Goal: Use online tool/utility: Utilize a website feature to perform a specific function

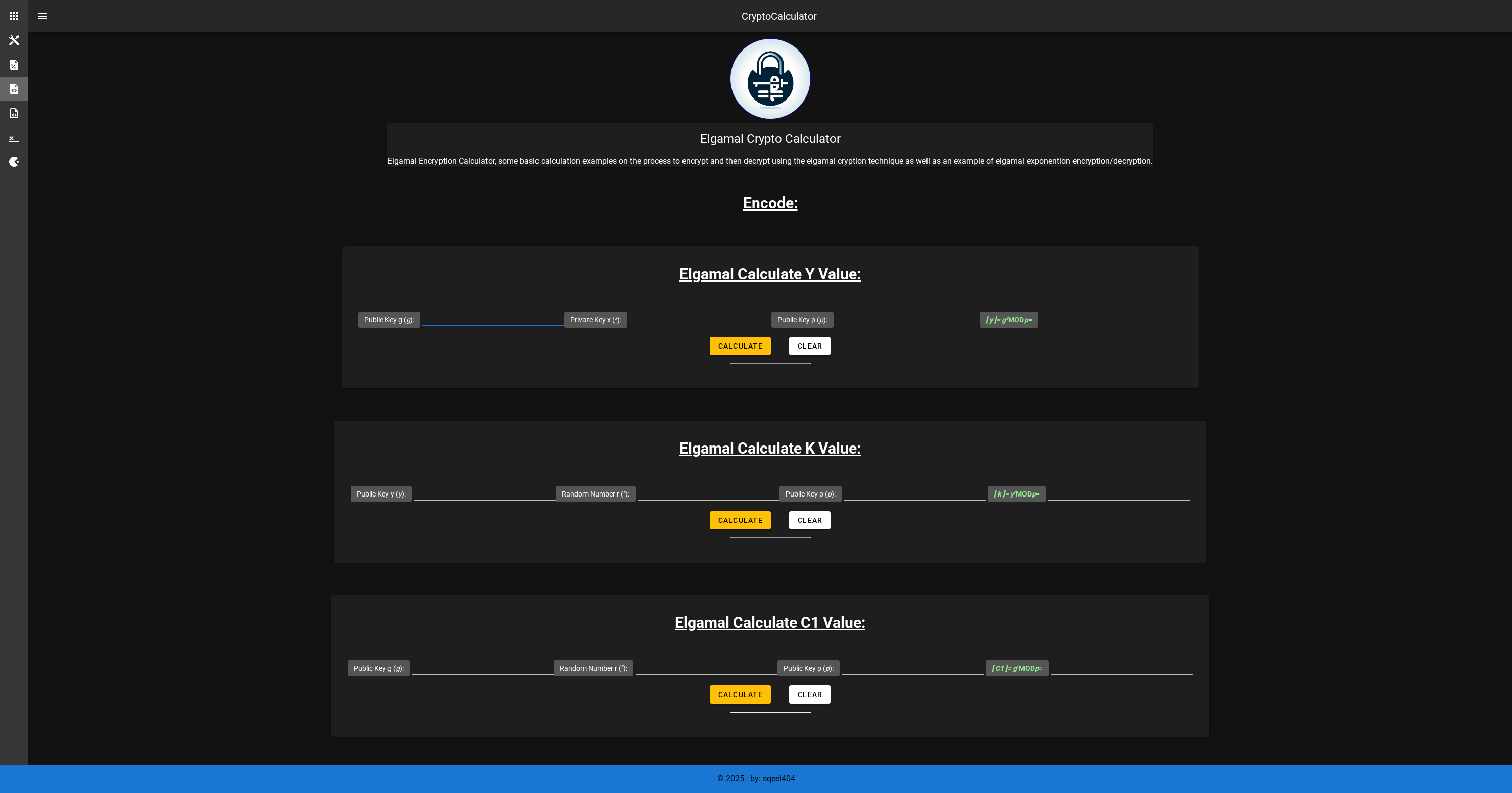
click at [492, 312] on input "Public Key g ( g ):" at bounding box center [494, 318] width 142 height 16
click at [491, 320] on input "Public Key g ( g ):" at bounding box center [494, 318] width 142 height 16
type input "2"
click at [687, 320] on input "Private Key x ( x ):" at bounding box center [700, 318] width 142 height 16
click at [863, 320] on input "Public Key p ( p ):" at bounding box center [907, 318] width 142 height 16
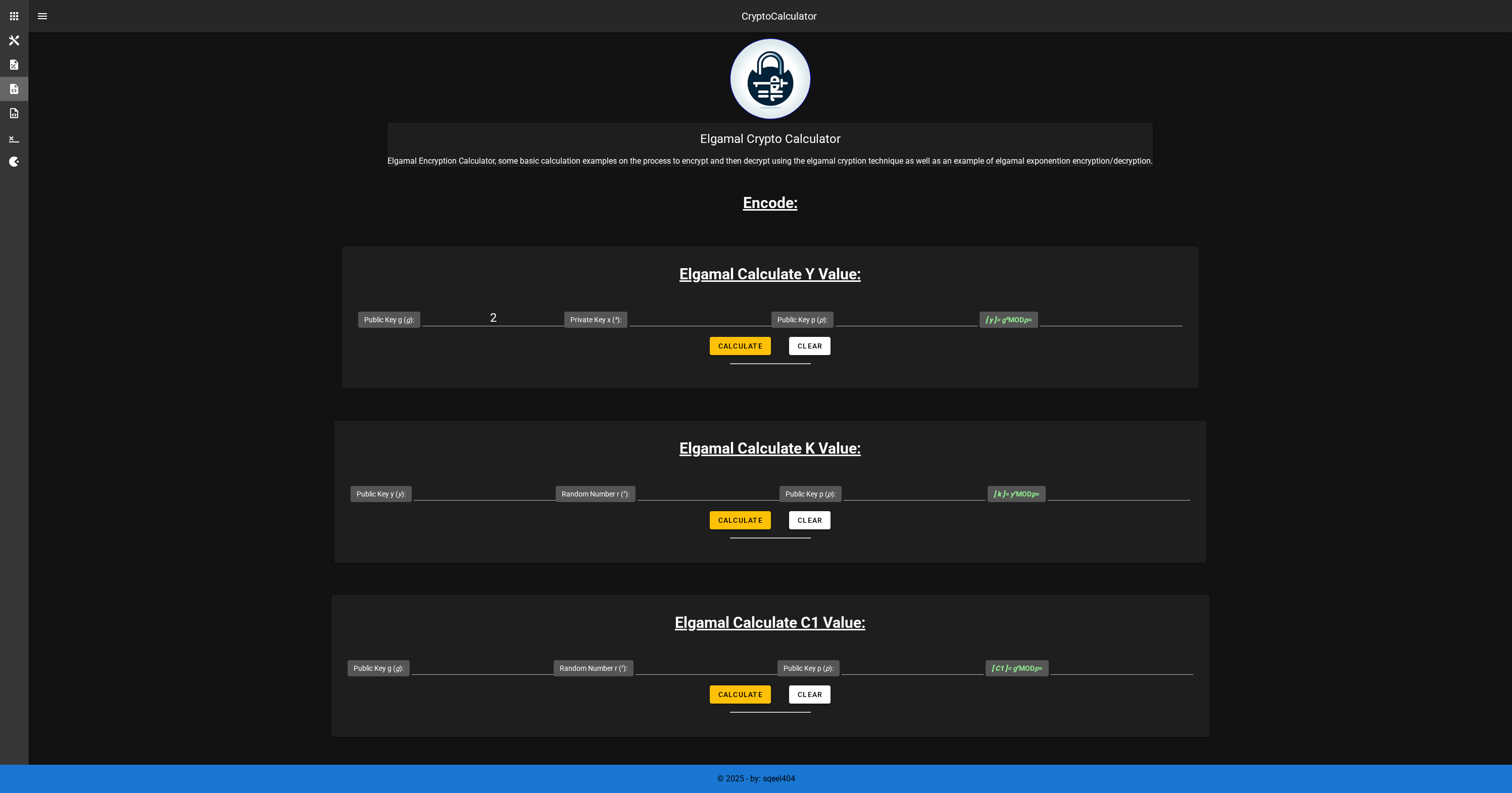
click at [1031, 318] on div "[ y ] = g x MOD p =" at bounding box center [1081, 319] width 203 height 35
drag, startPoint x: 1062, startPoint y: 318, endPoint x: 1055, endPoint y: 316, distance: 7.3
click at [1062, 318] on input "[ y ] = g x MOD p =" at bounding box center [1111, 318] width 143 height 16
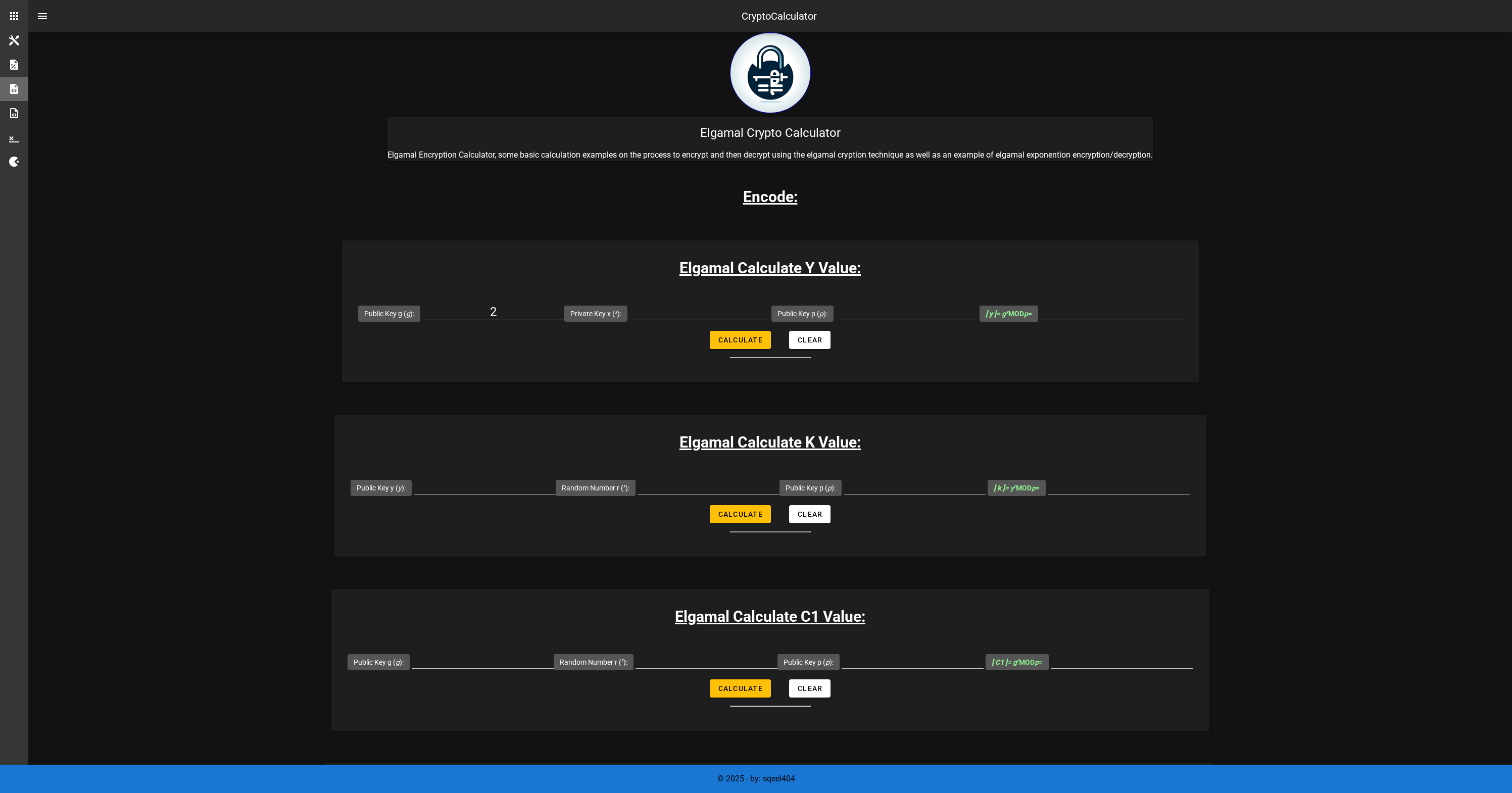
click at [505, 320] on div "2" at bounding box center [494, 317] width 142 height 27
click at [511, 313] on input "2" at bounding box center [494, 312] width 142 height 16
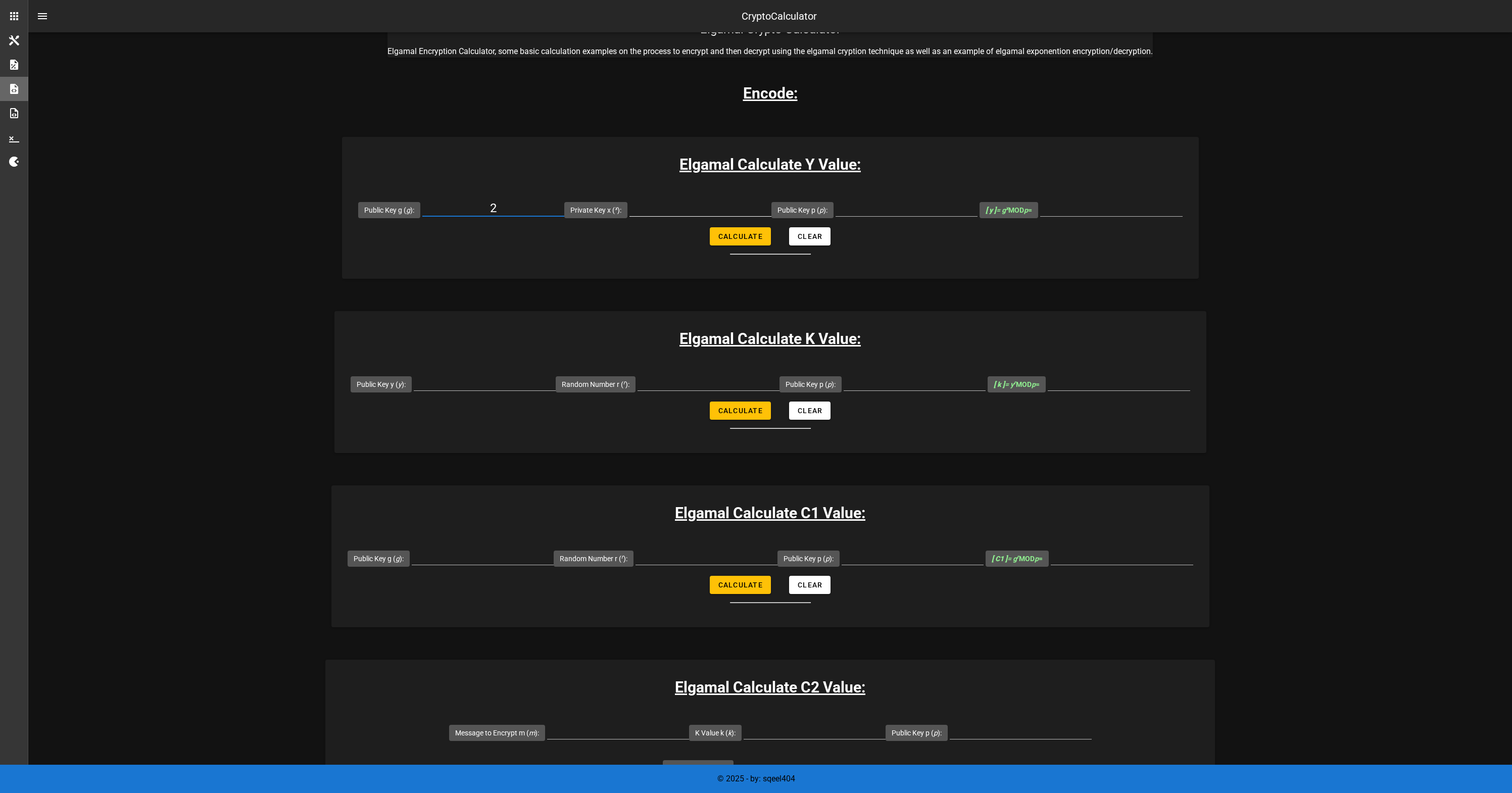
scroll to position [214, 0]
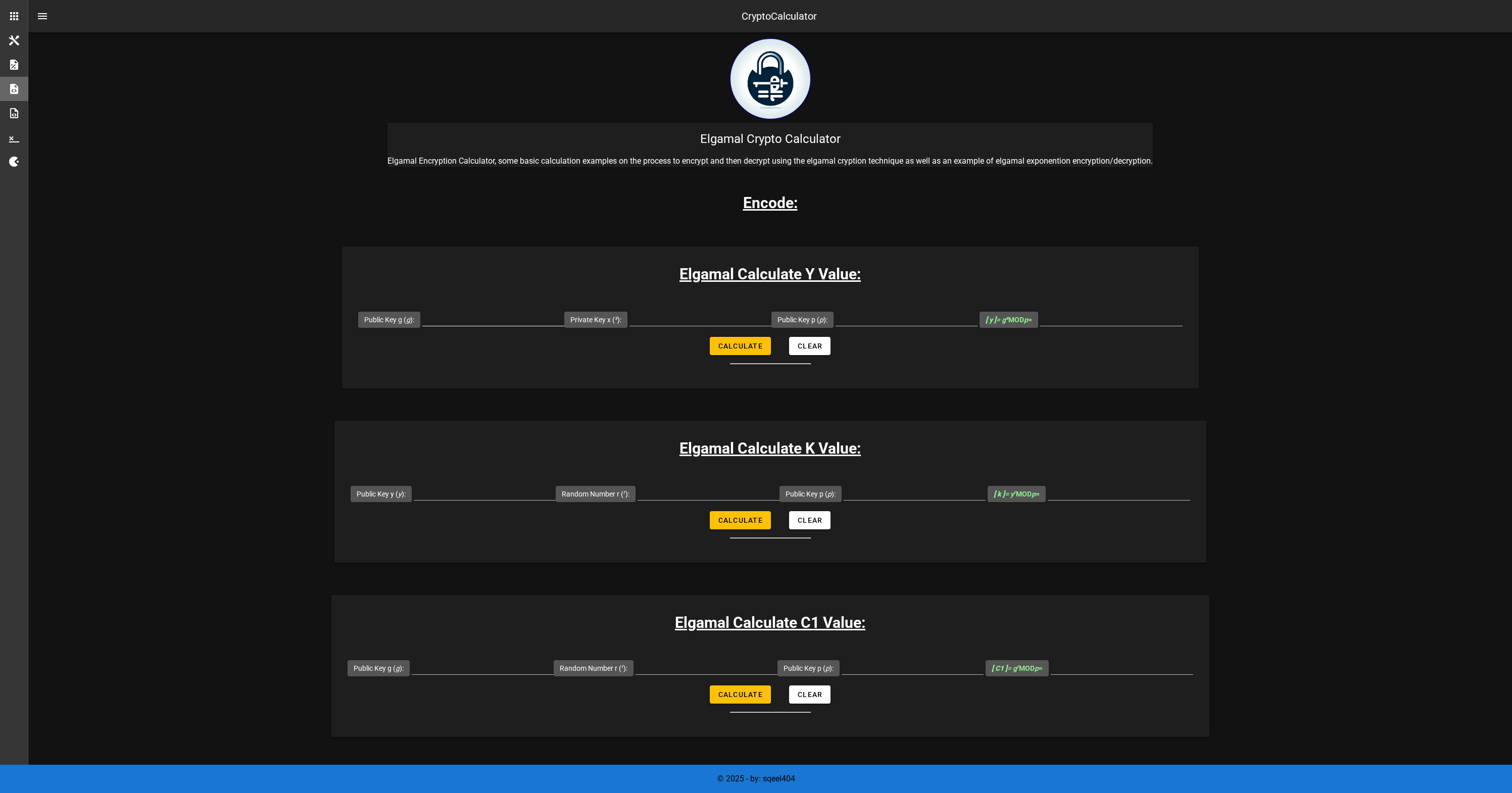
drag, startPoint x: 456, startPoint y: 306, endPoint x: 461, endPoint y: 316, distance: 11.2
click at [457, 307] on div at bounding box center [494, 320] width 142 height 33
click at [462, 316] on input "Public Key g ( g ):" at bounding box center [494, 318] width 142 height 16
drag, startPoint x: 673, startPoint y: 319, endPoint x: 677, endPoint y: 320, distance: 4.1
click at [673, 320] on input "Private Key x ( x ):" at bounding box center [700, 318] width 142 height 16
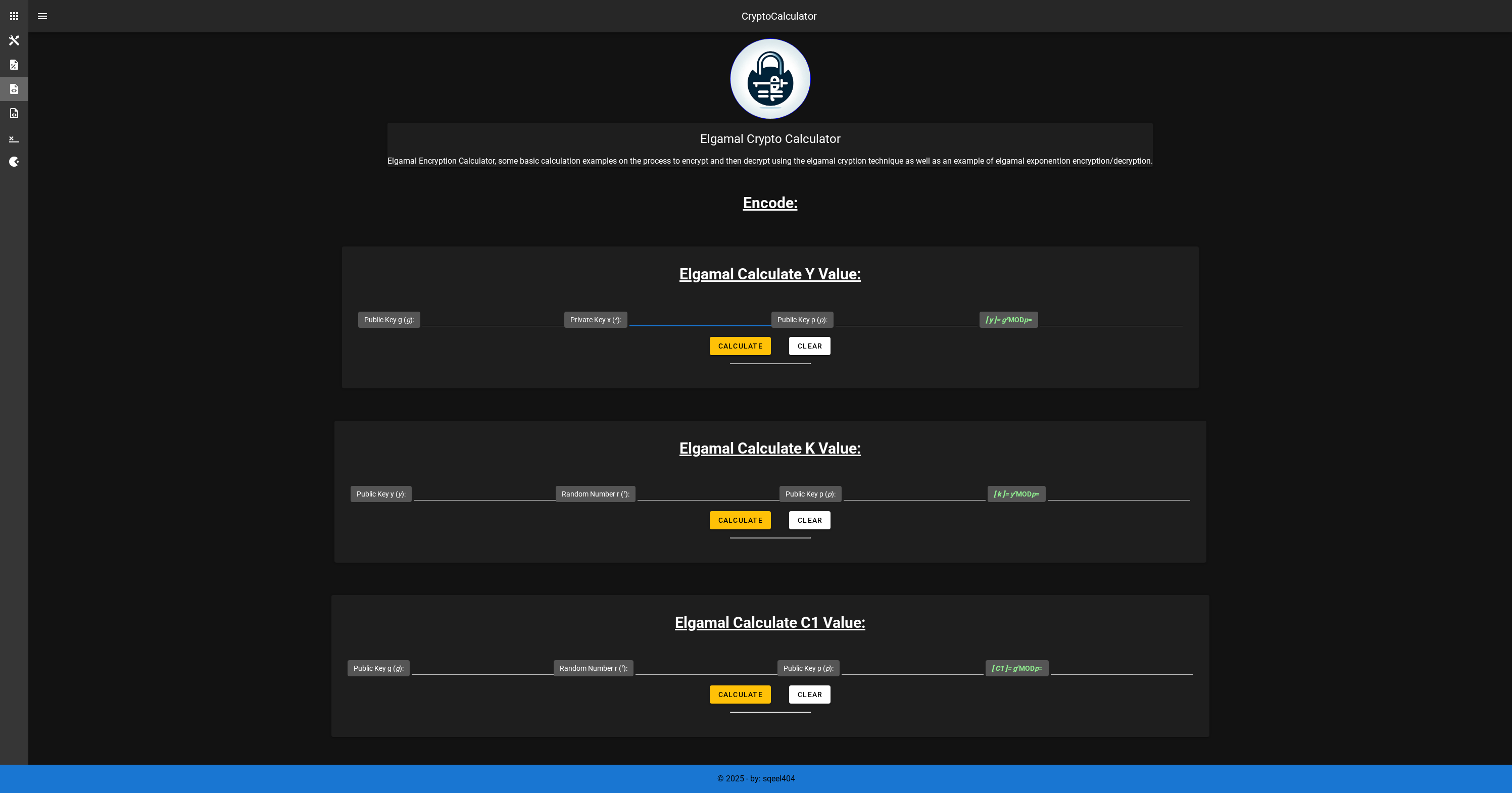
click at [861, 313] on input "Public Key p ( p ):" at bounding box center [907, 318] width 142 height 16
paste input "2698727"
type input "2698727"
click at [509, 318] on input "Public Key g ( g ):" at bounding box center [494, 318] width 142 height 16
click at [506, 321] on input "Public Key g ( g ):" at bounding box center [494, 318] width 142 height 16
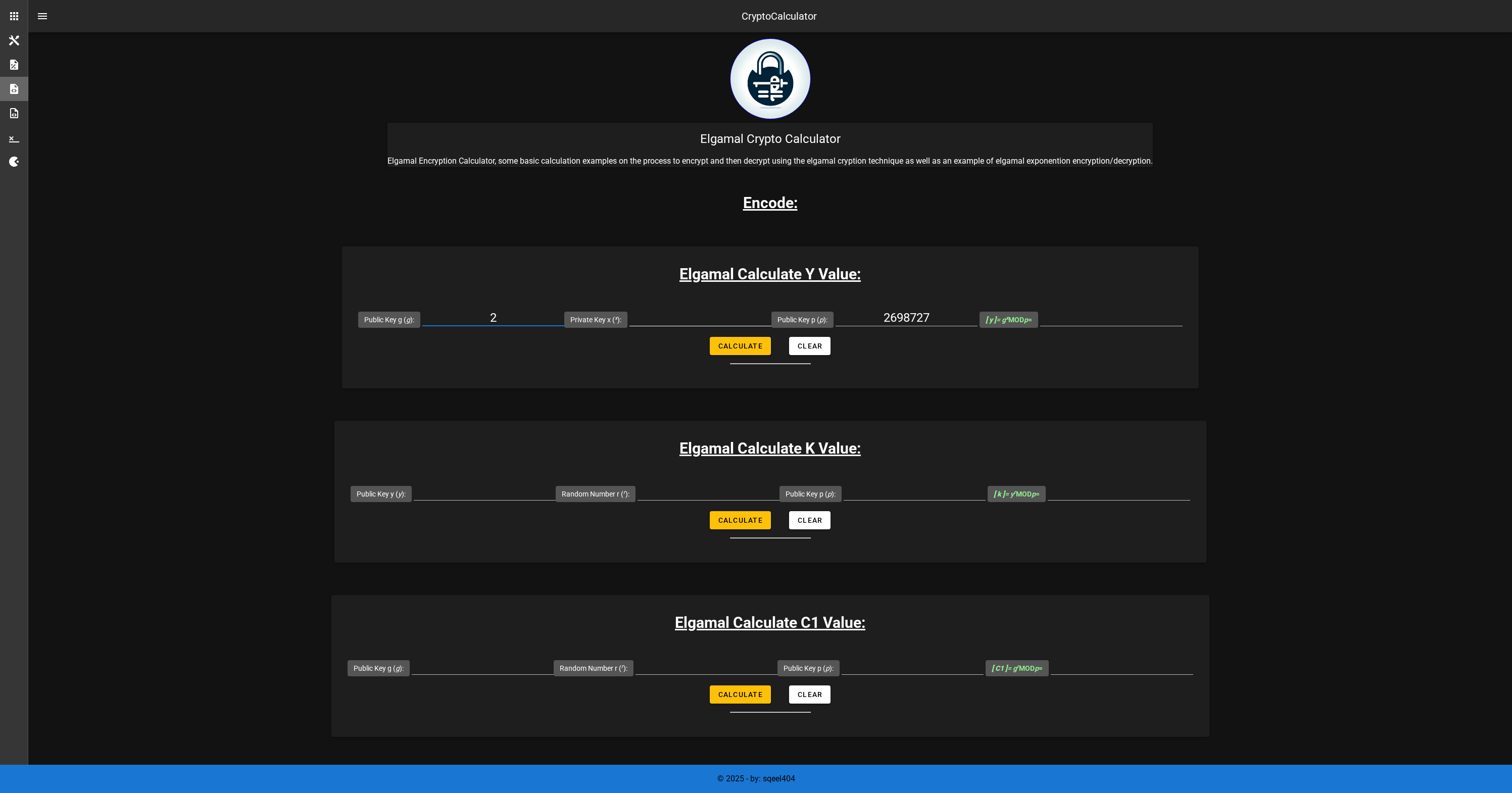
type input "2"
click at [658, 316] on input "Private Key x ( x ):" at bounding box center [700, 318] width 142 height 16
click at [679, 308] on div at bounding box center [700, 320] width 142 height 33
click at [677, 313] on input "Private Key x ( x ):" at bounding box center [700, 318] width 142 height 16
paste input "398035"
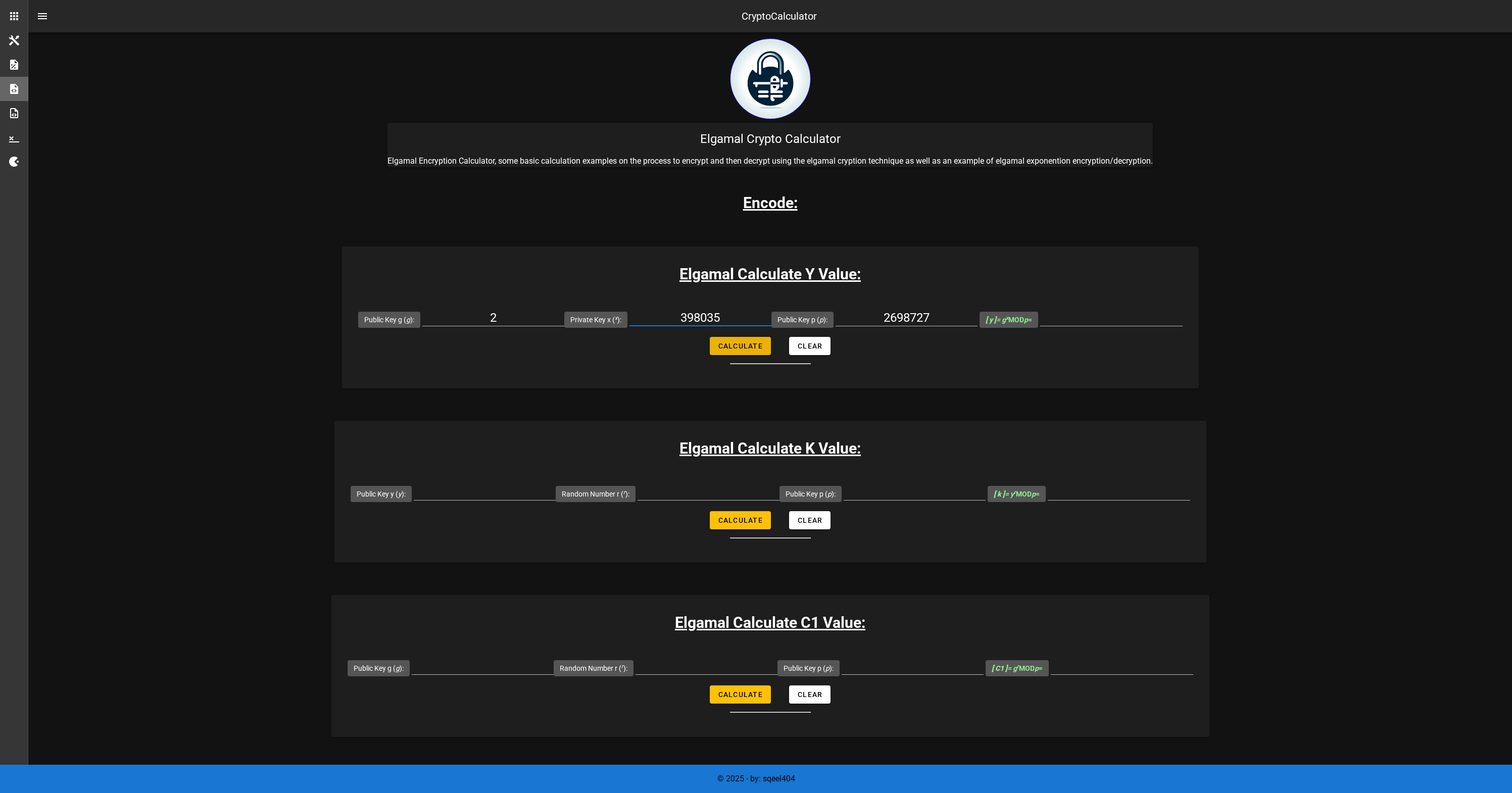
type input "398035"
click at [738, 350] on button "Calculate" at bounding box center [740, 346] width 61 height 18
type input "454854"
click at [1102, 321] on input "454854" at bounding box center [1111, 318] width 143 height 16
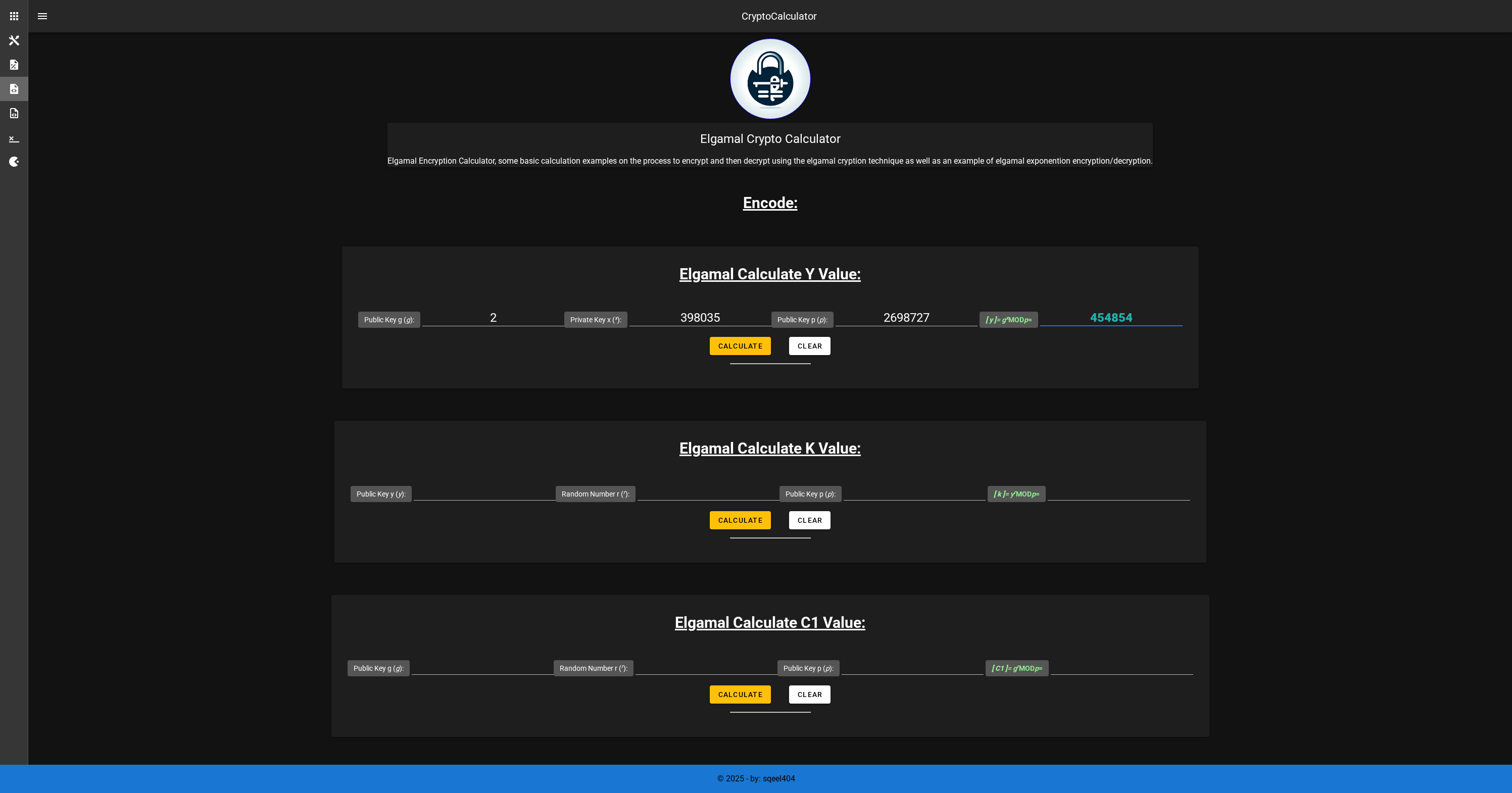
click at [1101, 317] on input "454854" at bounding box center [1111, 318] width 143 height 16
click at [546, 494] on input "Public Key y ( y ):" at bounding box center [485, 492] width 142 height 16
click at [487, 490] on input "Public Key y ( y ):" at bounding box center [485, 492] width 142 height 16
paste input "454854"
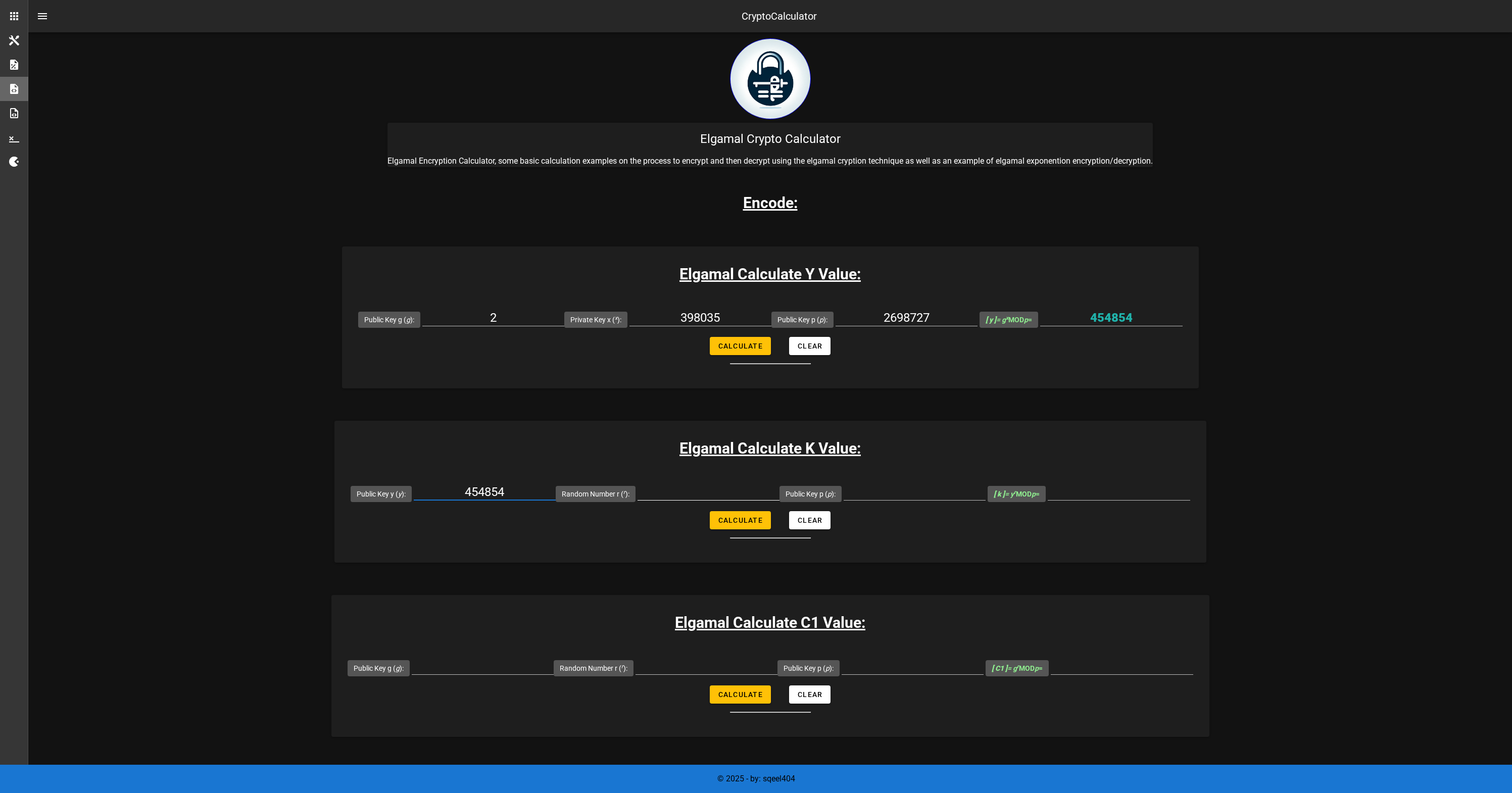
type input "454854"
click at [721, 490] on input "Random Number r ( r ):" at bounding box center [708, 492] width 142 height 16
type input "1"
type input "3453"
click at [708, 318] on input "398035" at bounding box center [700, 318] width 142 height 16
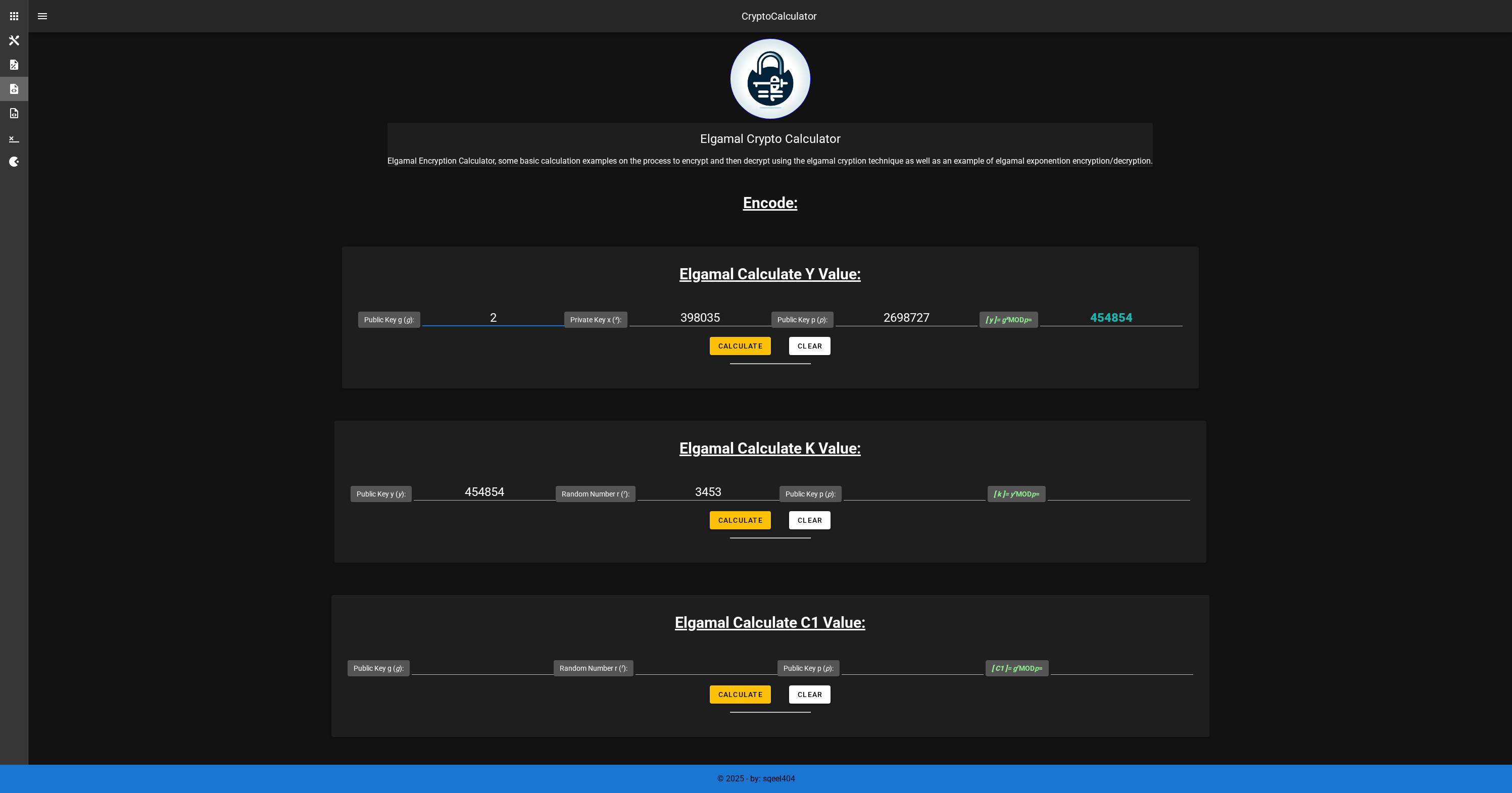
drag, startPoint x: 517, startPoint y: 315, endPoint x: 805, endPoint y: 304, distance: 288.2
click at [520, 314] on input "2" at bounding box center [494, 318] width 142 height 16
click at [886, 318] on input "2698727" at bounding box center [907, 318] width 142 height 16
click at [908, 499] on div at bounding box center [914, 492] width 142 height 16
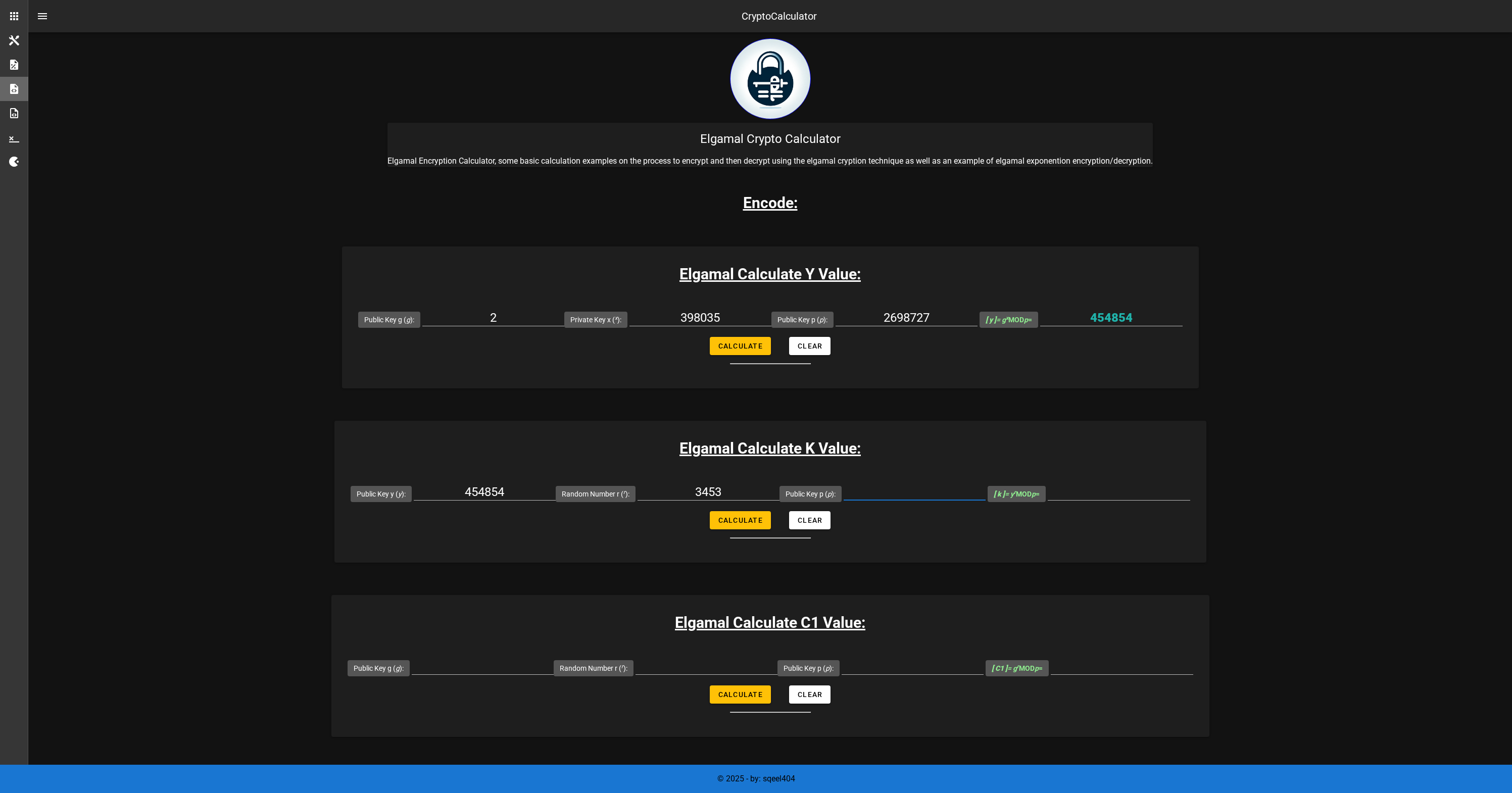
click at [909, 494] on input "Public Key p ( p ):" at bounding box center [914, 492] width 142 height 16
paste input "2698727"
type input "2698727"
click at [493, 318] on input "2" at bounding box center [494, 318] width 142 height 16
click at [494, 318] on input "2" at bounding box center [494, 318] width 142 height 16
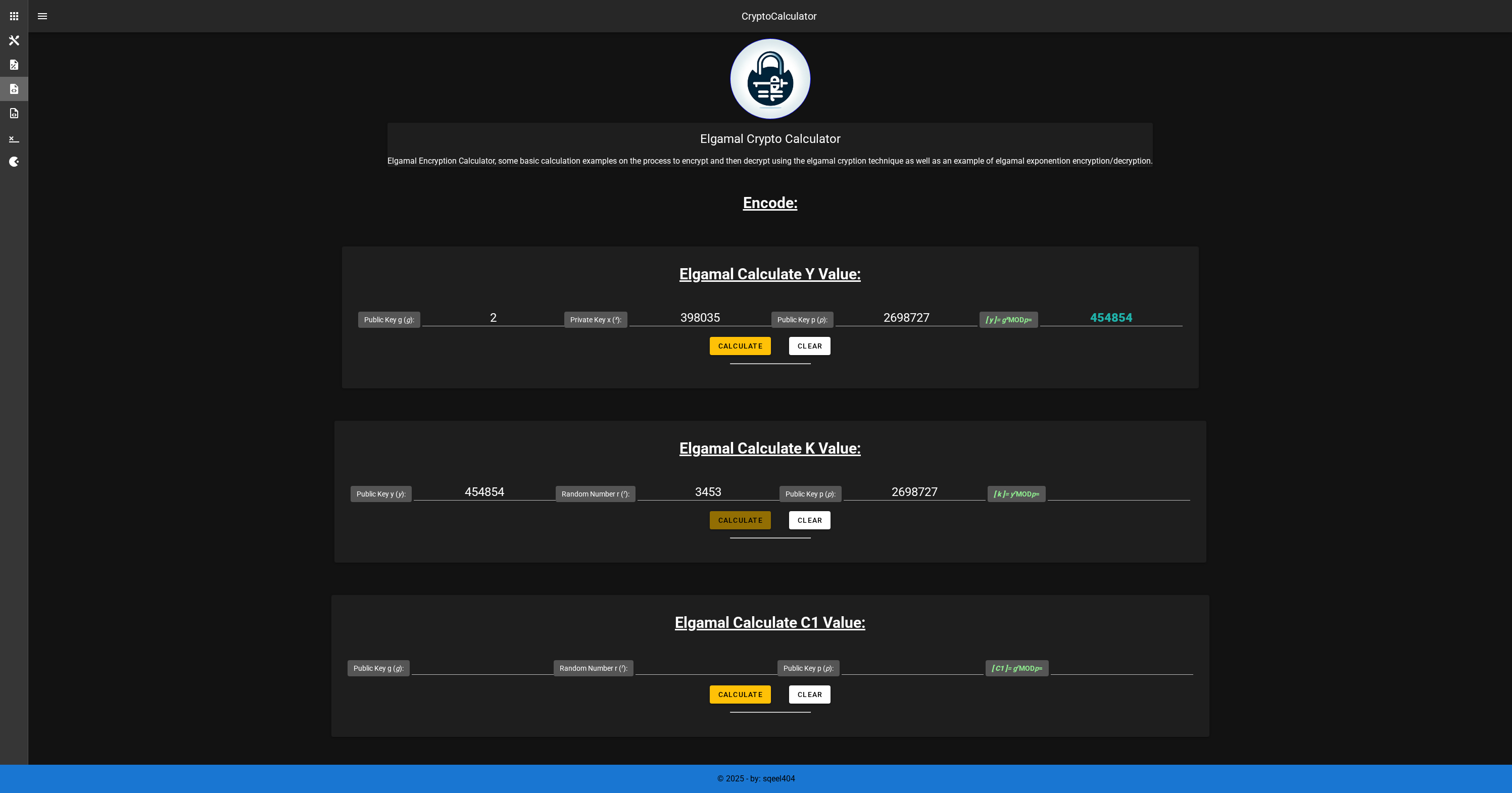
click at [731, 519] on span "Calculate" at bounding box center [740, 521] width 45 height 8
type input "2007477"
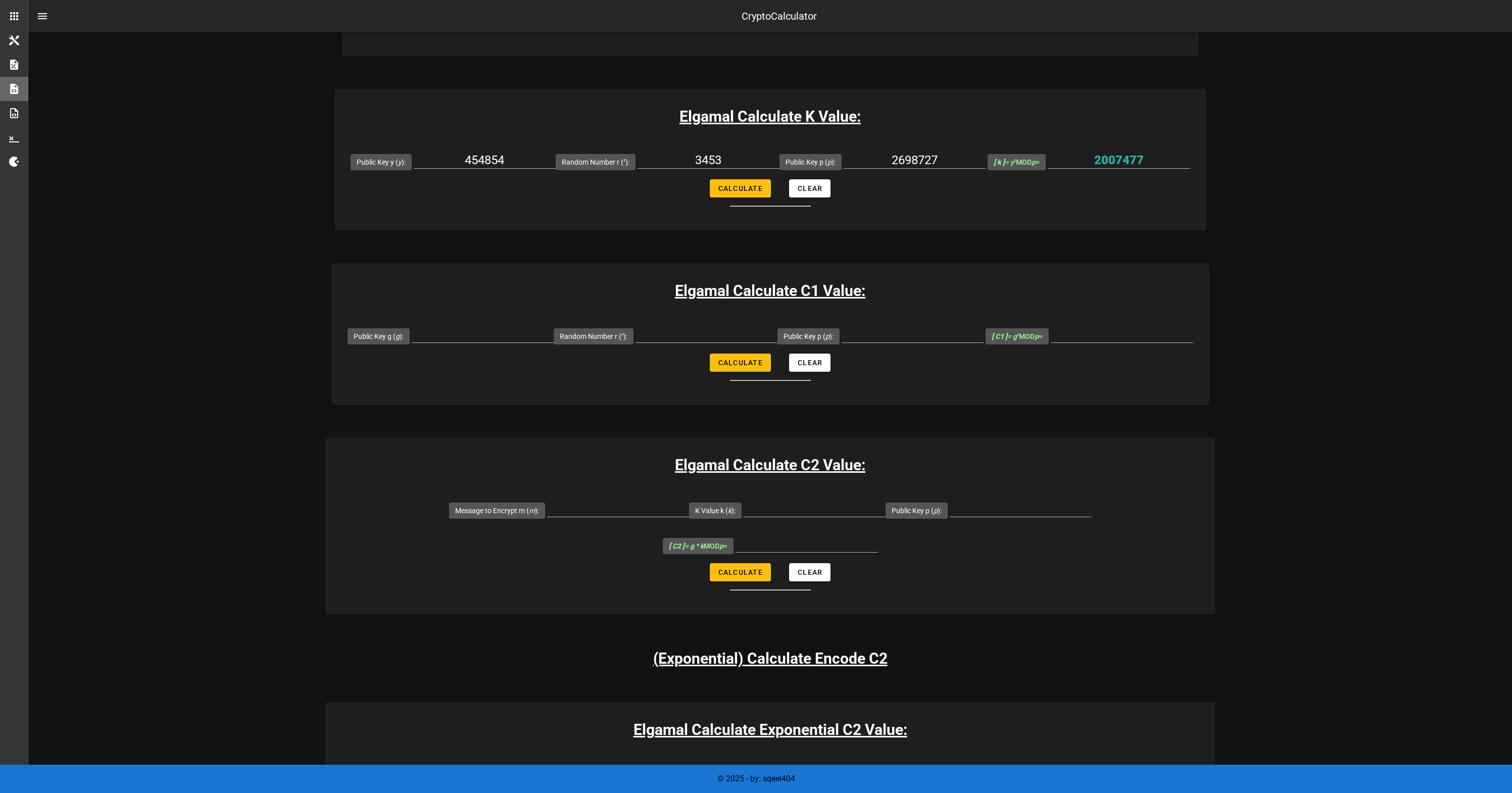
scroll to position [235, 0]
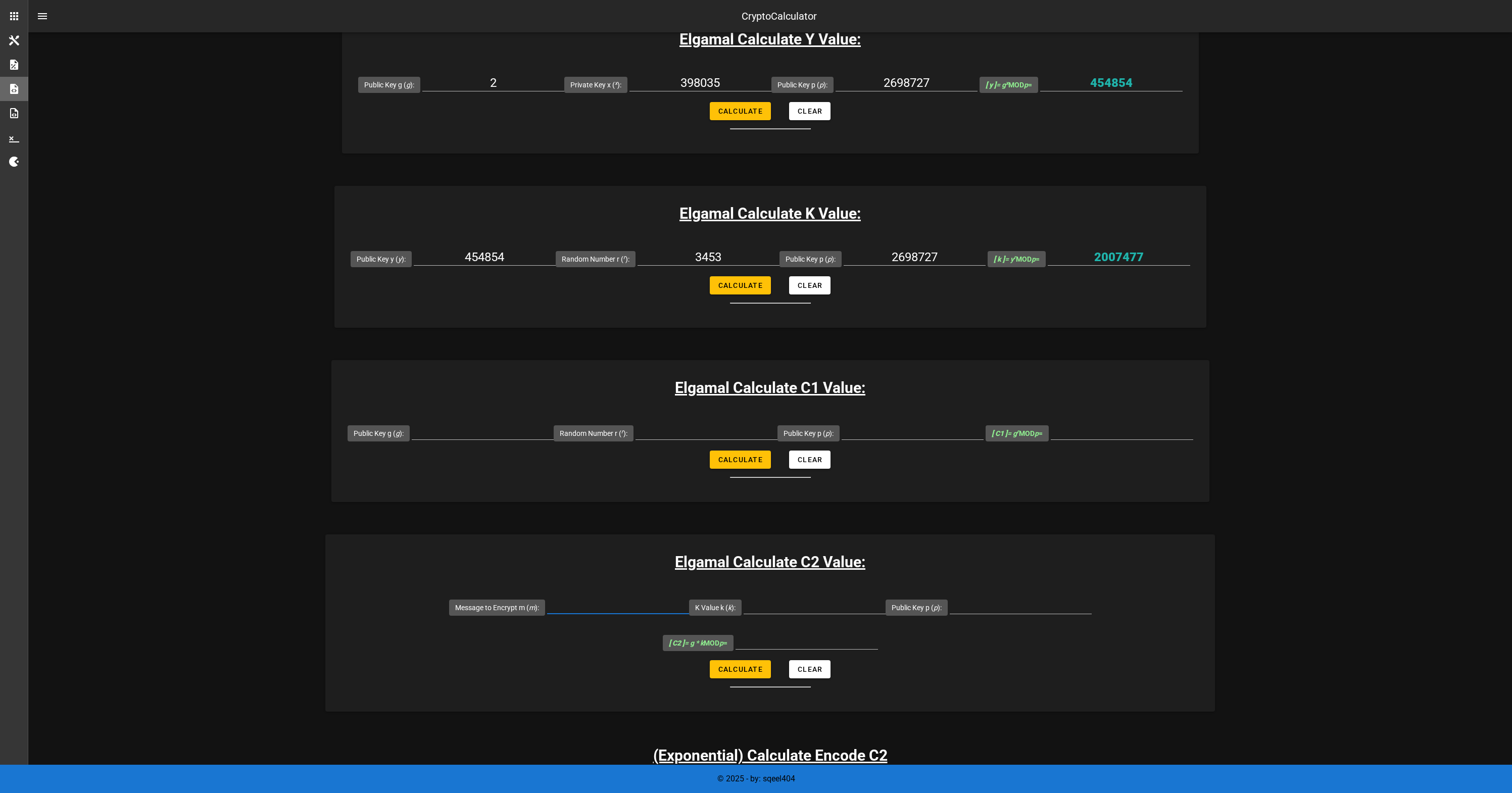
click at [547, 604] on input "Message to Encrypt m ( m ):" at bounding box center [618, 606] width 142 height 16
click at [547, 606] on input "1232" at bounding box center [618, 606] width 142 height 16
type input "1232"
click at [1122, 261] on input "2007477" at bounding box center [1119, 257] width 143 height 16
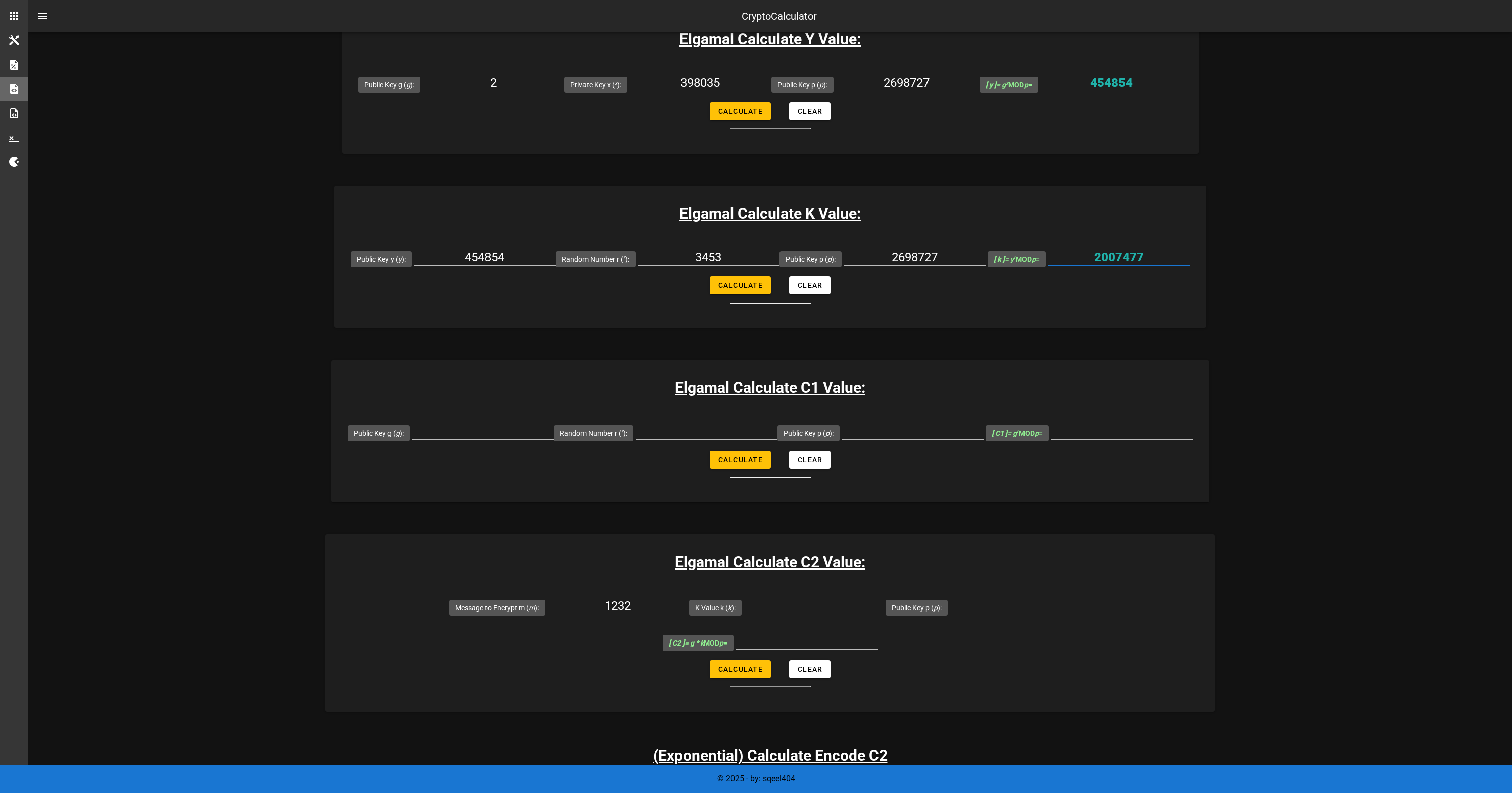
click at [1122, 261] on input "2007477" at bounding box center [1119, 257] width 143 height 16
click at [744, 608] on input "K Value k ( k ):" at bounding box center [815, 606] width 142 height 16
paste input "2007477"
type input "2007477"
click at [950, 609] on input "Public Key p ( p ):" at bounding box center [1021, 606] width 142 height 16
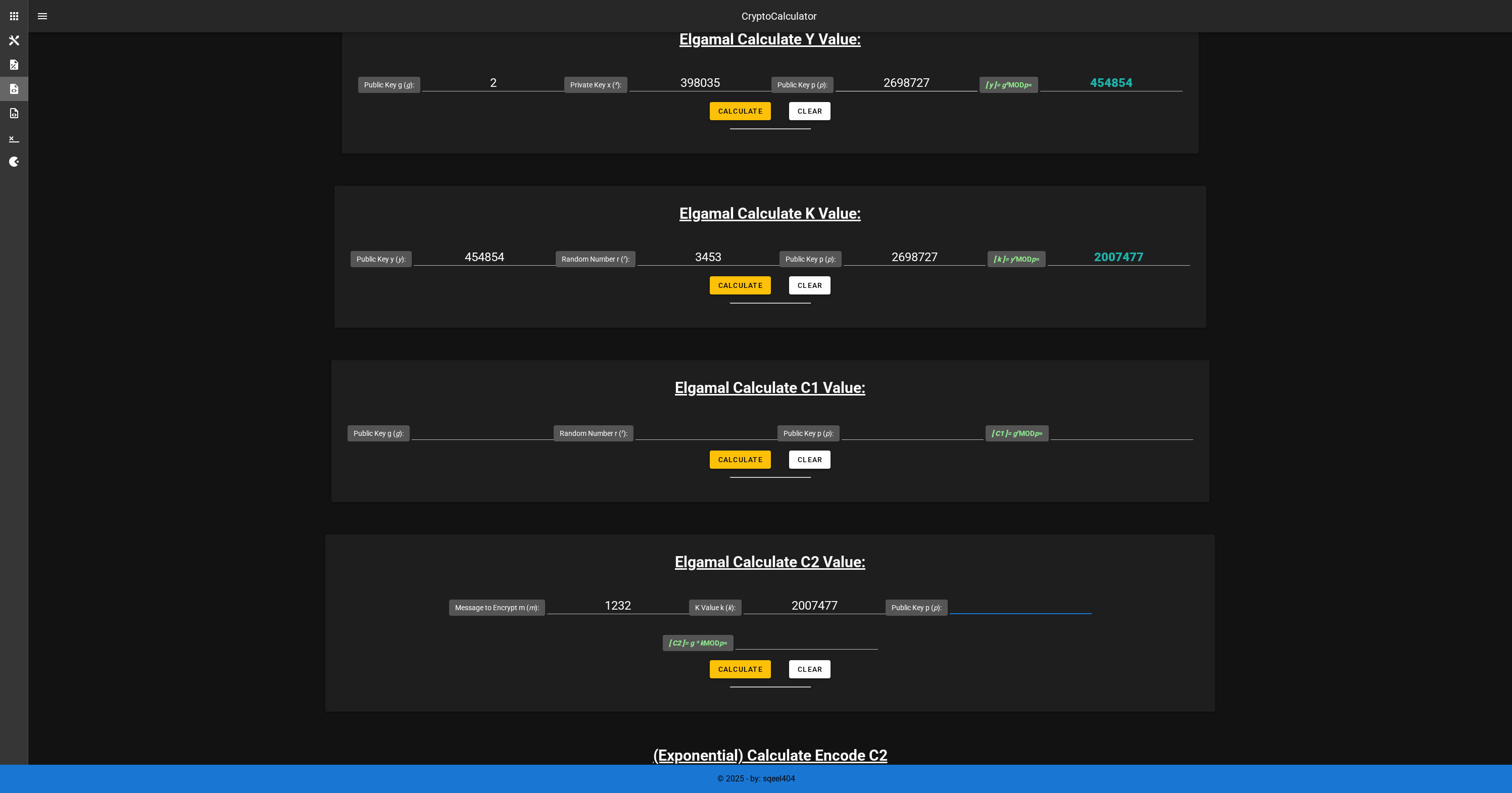
click at [898, 81] on input "2698727" at bounding box center [907, 83] width 142 height 16
click at [950, 600] on input "Public Key p ( p ):" at bounding box center [1021, 606] width 142 height 16
paste input "2698727"
type input "2698727"
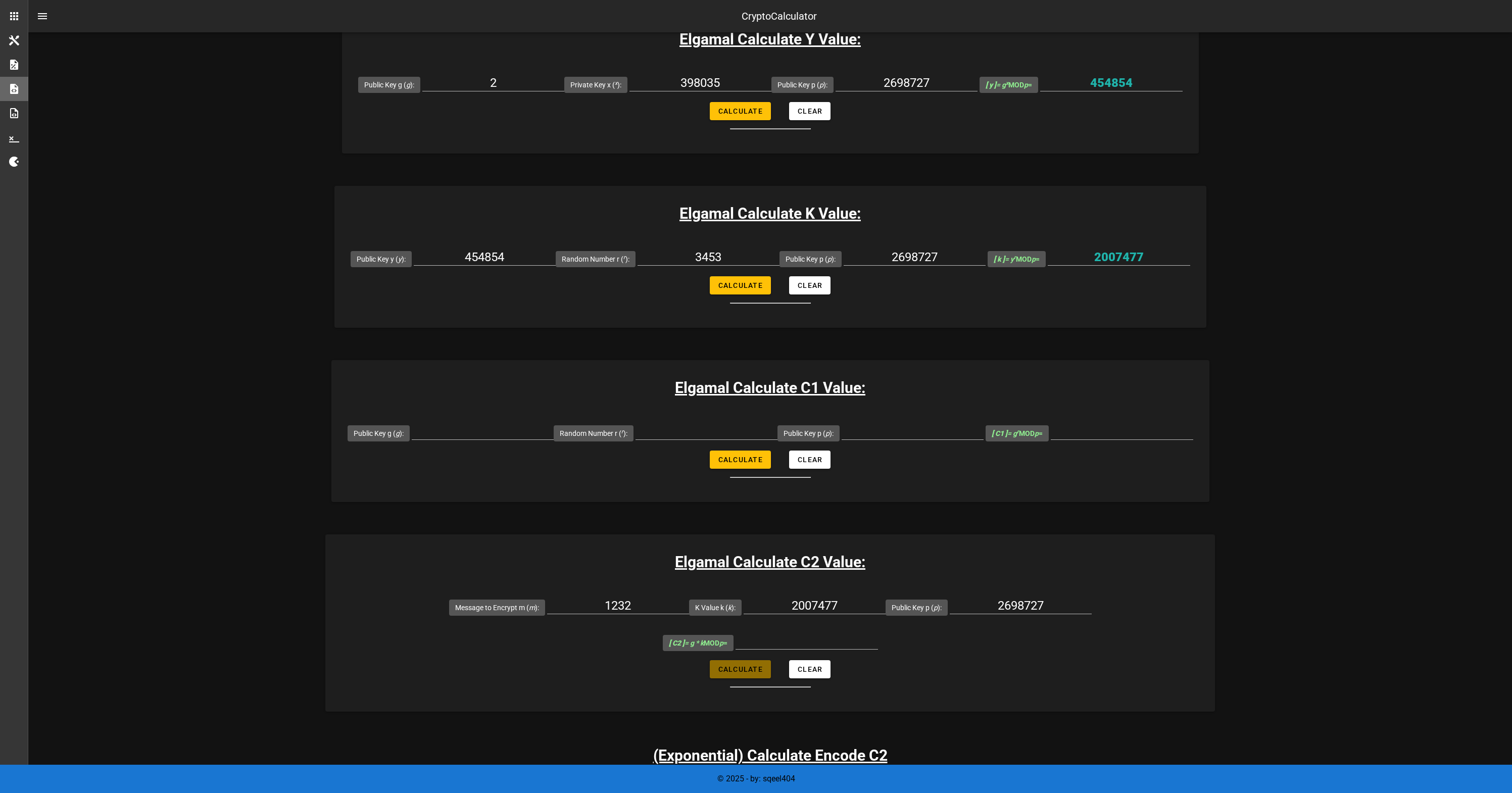
click at [727, 666] on span "Calculate" at bounding box center [740, 670] width 45 height 8
type input "1177732"
click at [878, 633] on input "1177732" at bounding box center [806, 641] width 143 height 16
click at [658, 256] on input "3453" at bounding box center [708, 257] width 142 height 16
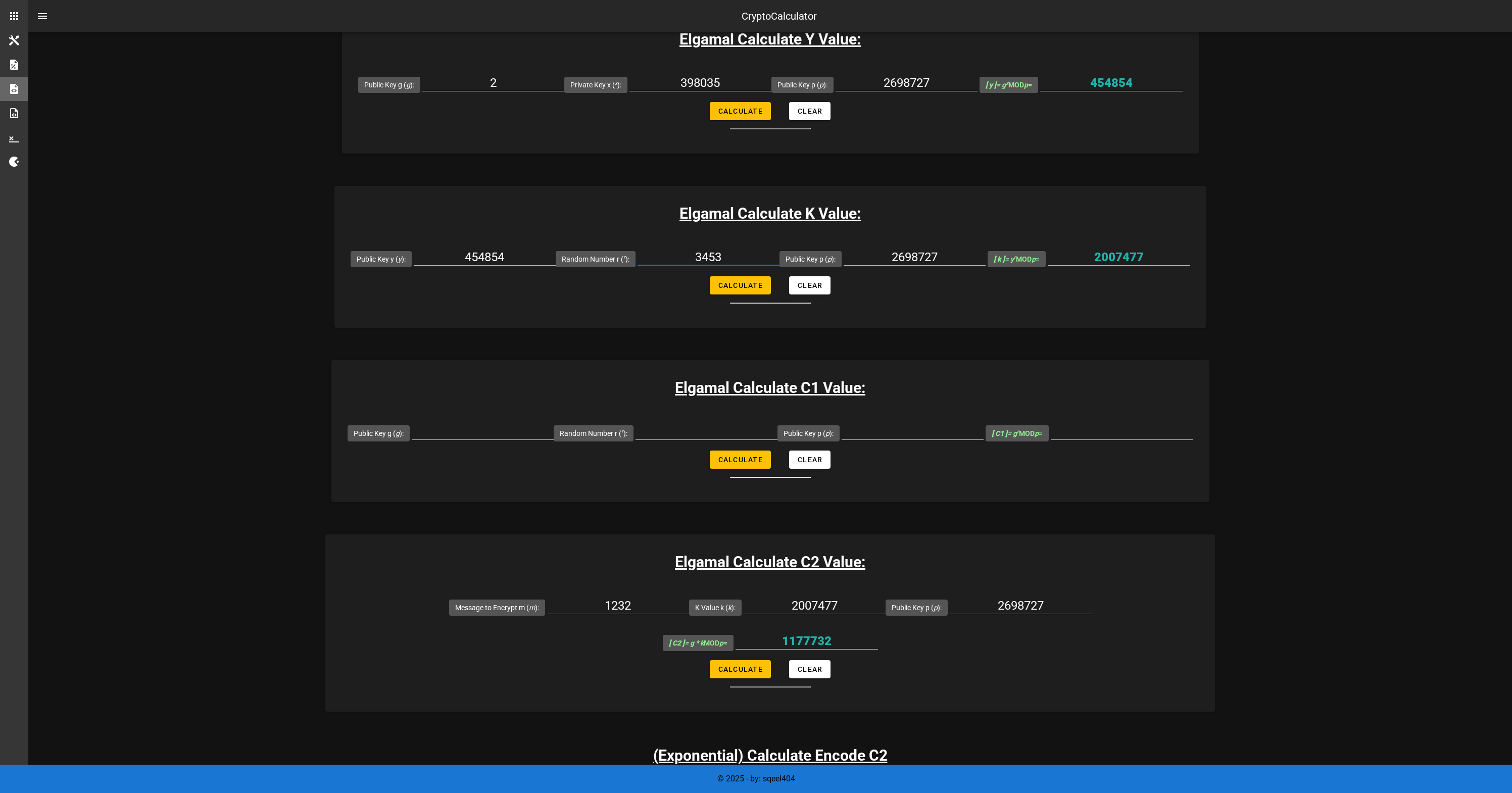
click at [691, 256] on input "3453" at bounding box center [708, 257] width 142 height 16
click at [1105, 248] on div "2007477" at bounding box center [1119, 259] width 143 height 33
click at [456, 454] on form "Public Key g ( g ): Random Number r ( r ): Public Key p ( p ): [ C1 ] = g r MOD…" at bounding box center [771, 446] width 878 height 63
click at [471, 430] on input "Public Key g ( g ):" at bounding box center [482, 431] width 142 height 16
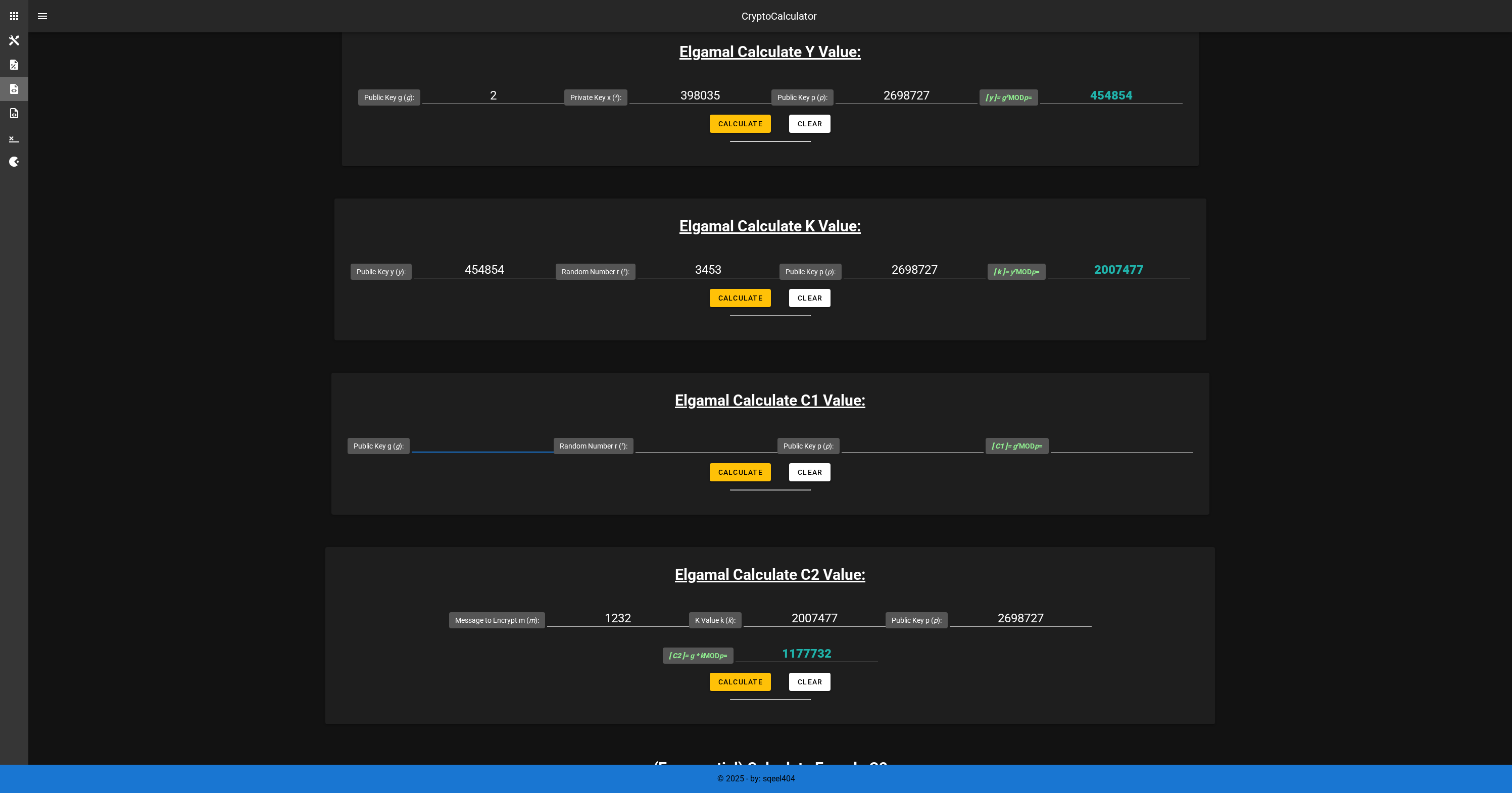
scroll to position [216, 0]
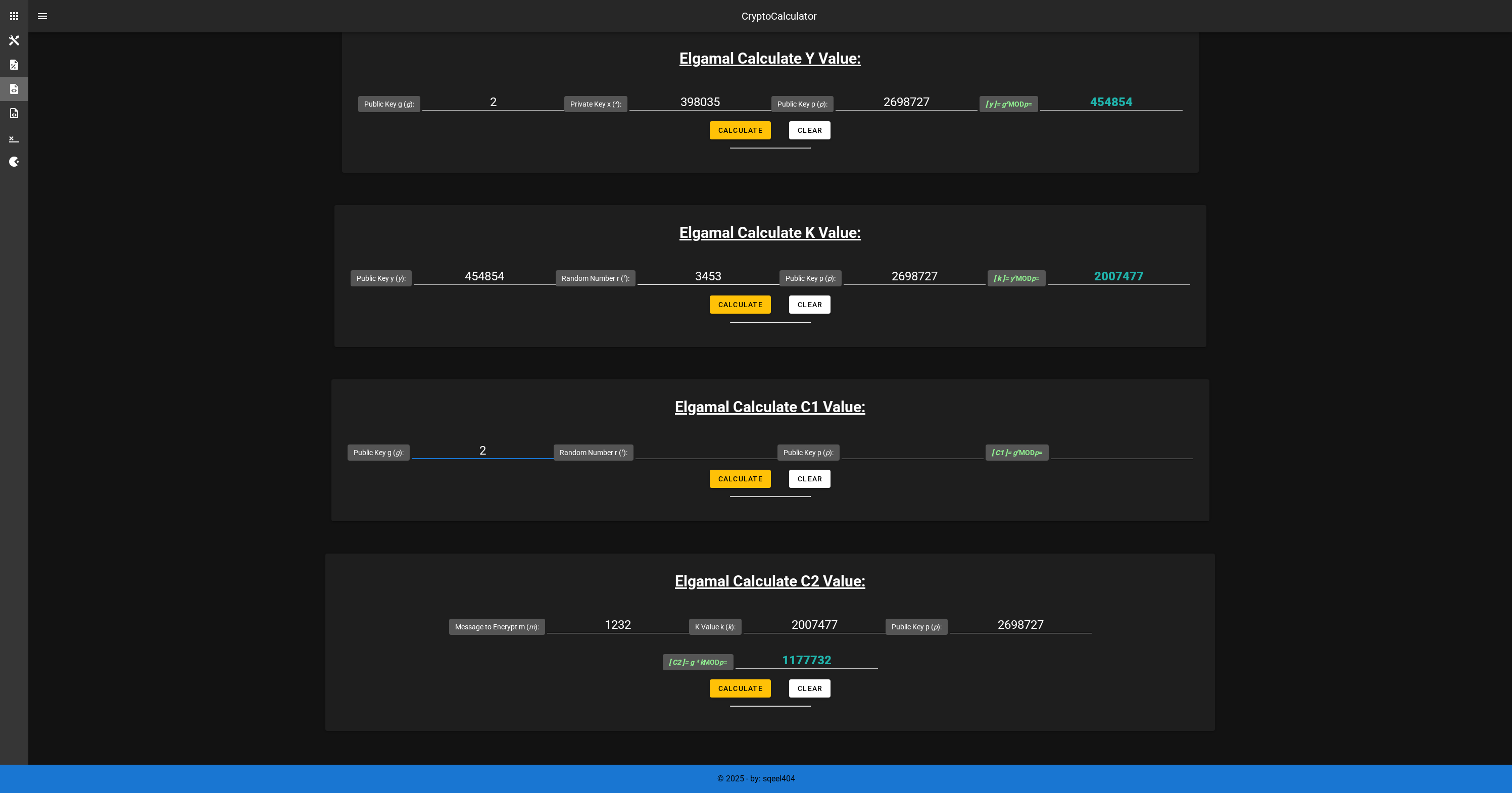
type input "2"
drag, startPoint x: 748, startPoint y: 273, endPoint x: 706, endPoint y: 273, distance: 42.0
click at [748, 273] on input "3453" at bounding box center [708, 276] width 142 height 16
click at [694, 273] on input "3453" at bounding box center [708, 276] width 142 height 16
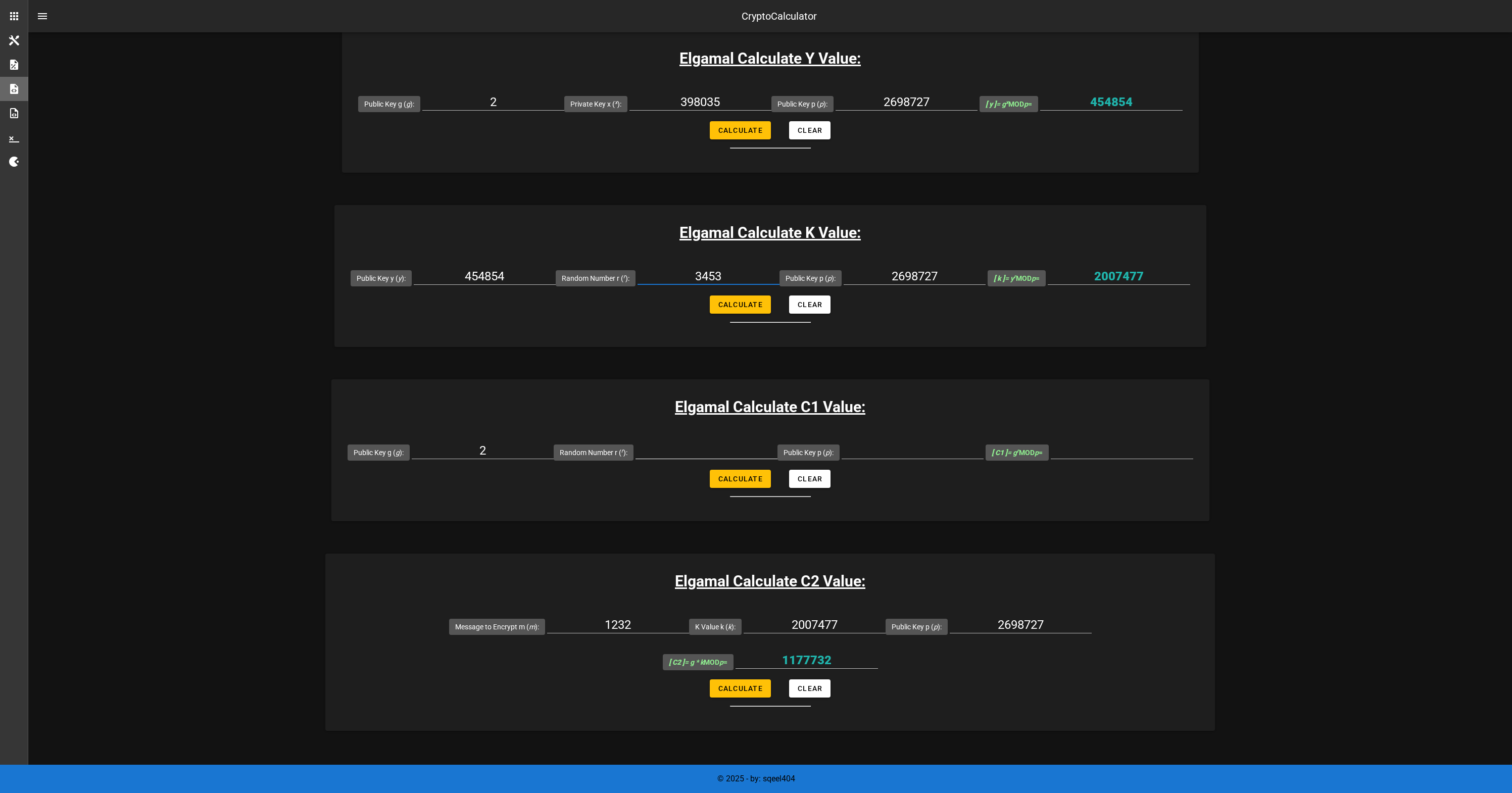
click at [709, 441] on div at bounding box center [707, 453] width 142 height 33
click at [707, 448] on input "Random Number r ( r ):" at bounding box center [707, 451] width 142 height 16
paste input "3453"
type input "3453"
click at [901, 107] on input "2698727" at bounding box center [907, 102] width 142 height 16
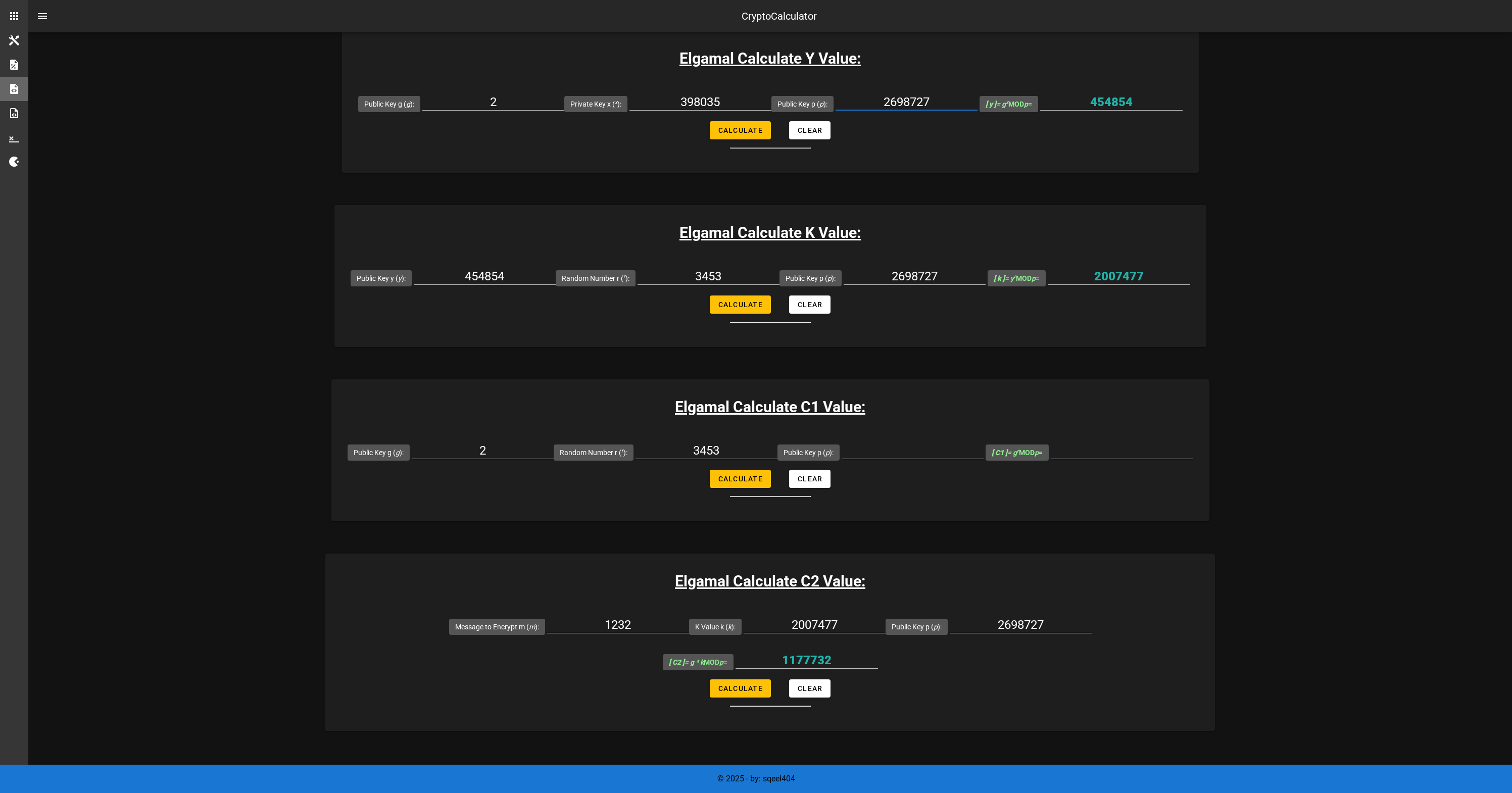
click at [901, 107] on input "2698727" at bounding box center [907, 102] width 142 height 16
click at [901, 103] on input "2698727" at bounding box center [907, 102] width 142 height 16
click at [891, 458] on div at bounding box center [913, 451] width 142 height 16
click at [894, 444] on input "Public Key p ( p ):" at bounding box center [913, 451] width 142 height 16
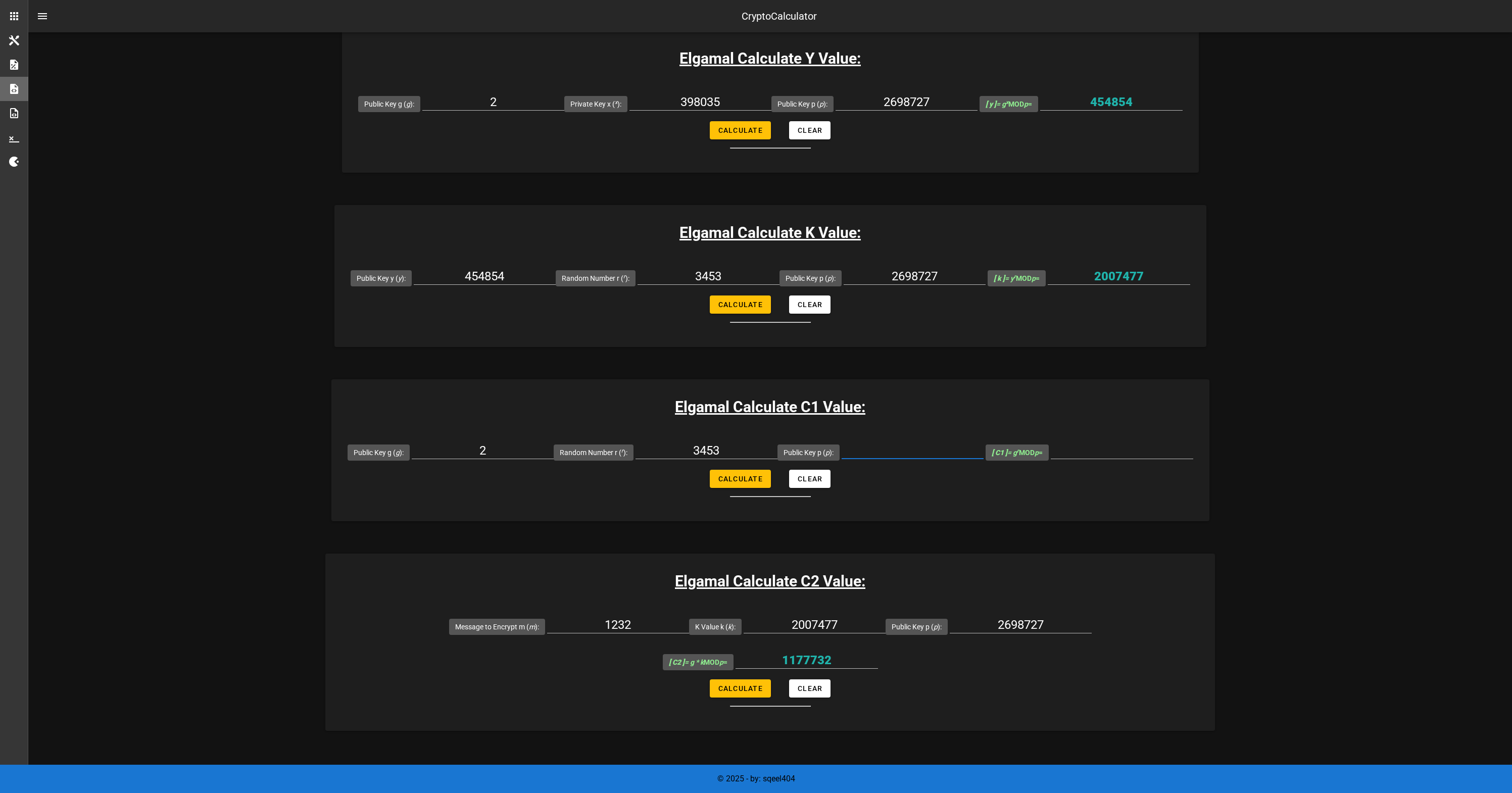
paste input "2698727"
type input "2698727"
click at [752, 480] on span "Calculate" at bounding box center [740, 479] width 45 height 8
type input "2539466"
click at [1104, 444] on input "2539466" at bounding box center [1122, 451] width 143 height 16
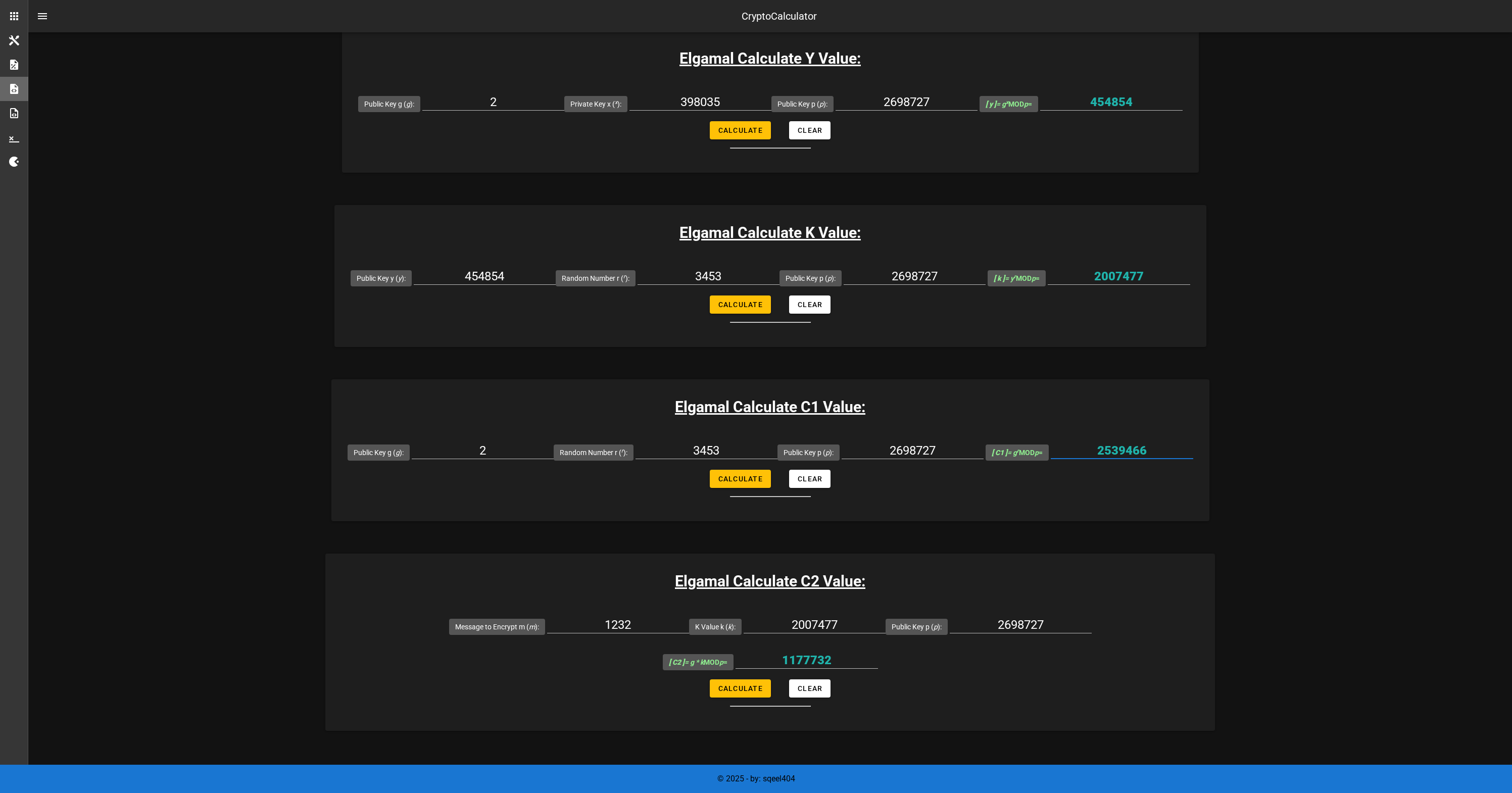
click at [1104, 444] on input "2539466" at bounding box center [1122, 451] width 143 height 16
click at [878, 646] on div "1177732" at bounding box center [806, 663] width 143 height 33
